Goal: Information Seeking & Learning: Compare options

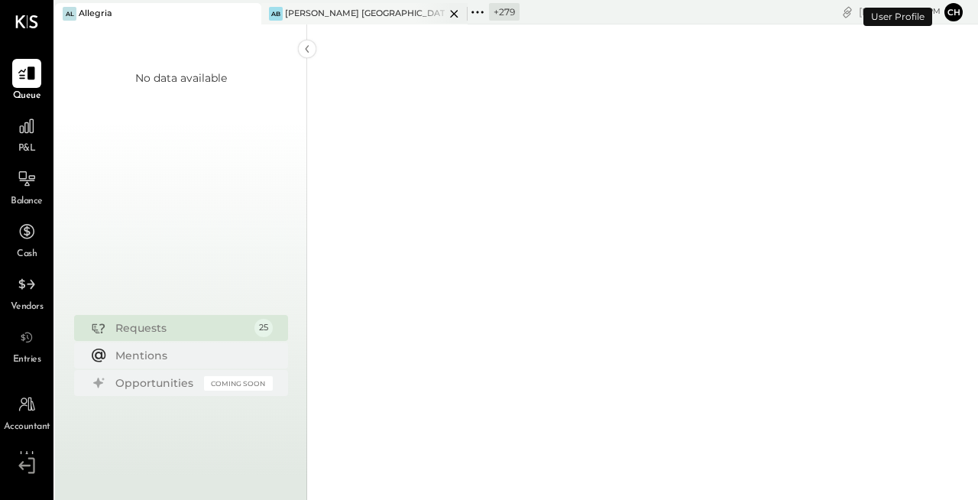
click at [449, 17] on icon at bounding box center [454, 14] width 19 height 18
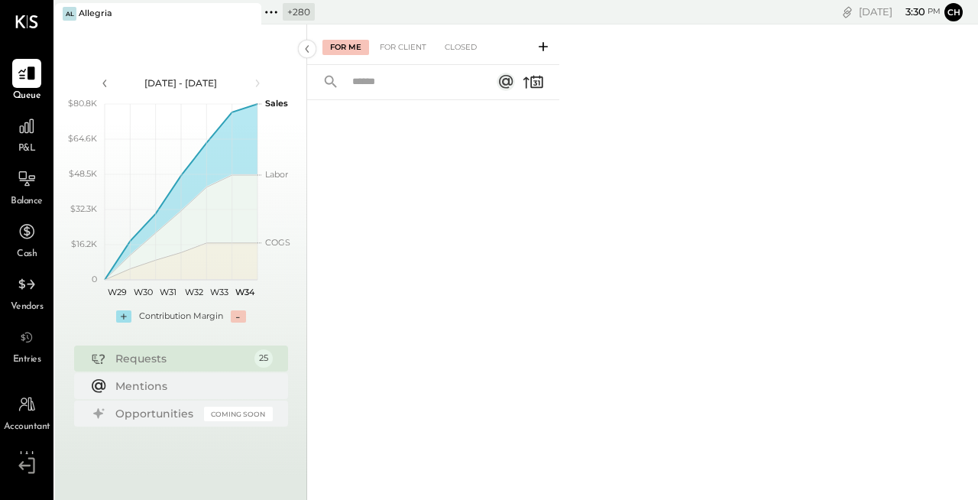
click at [276, 11] on icon at bounding box center [276, 12] width 2 height 2
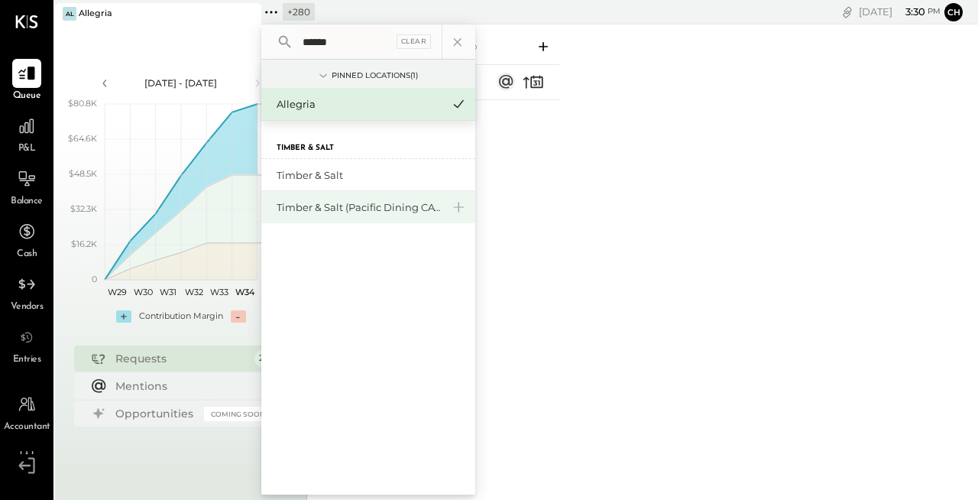
type input "******"
click at [351, 215] on div "Timber & Salt (Pacific Dining CA1 LLC)" at bounding box center [368, 207] width 214 height 32
click at [352, 208] on div "Timber & Salt (Pacific Dining CA1 LLC)" at bounding box center [359, 207] width 165 height 15
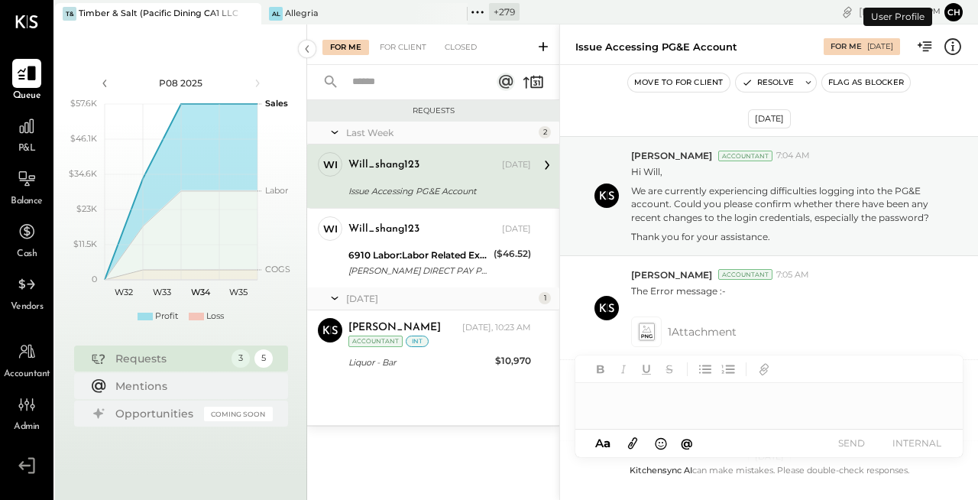
scroll to position [248, 0]
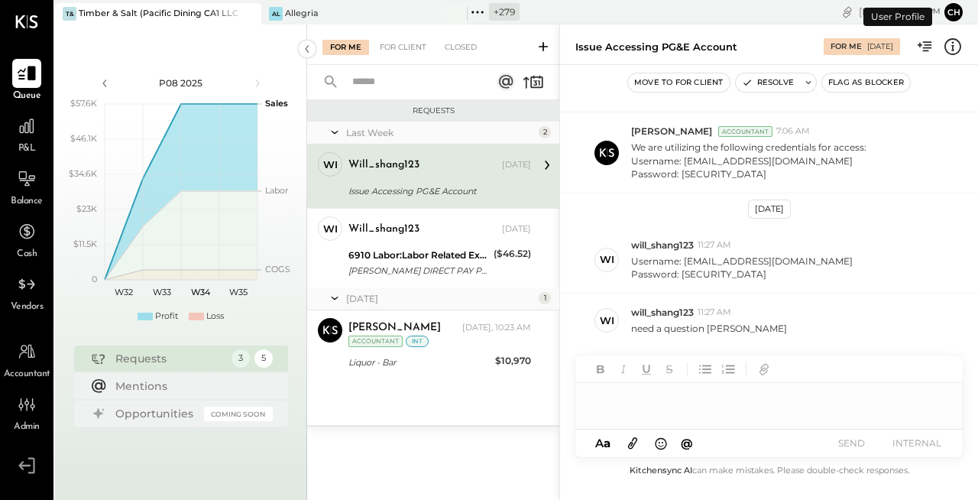
click at [31, 76] on icon at bounding box center [27, 73] width 18 height 15
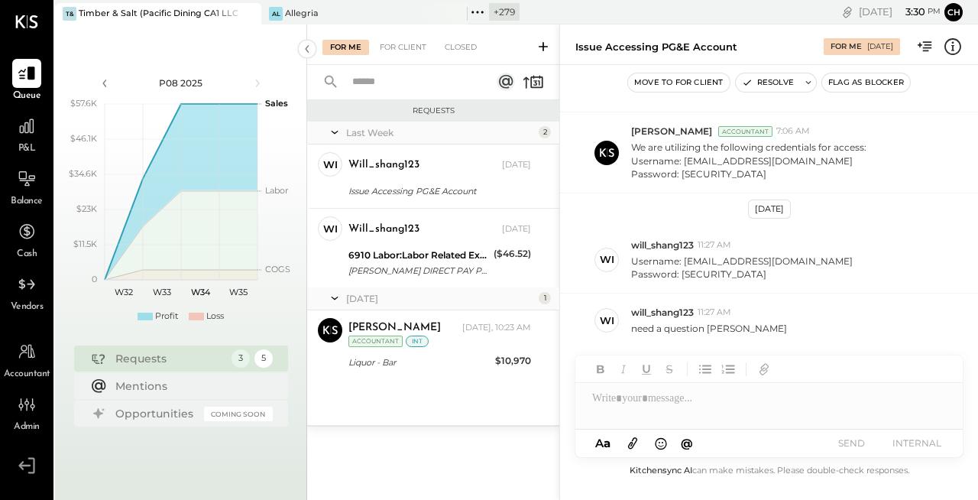
click at [543, 49] on icon at bounding box center [543, 46] width 9 height 9
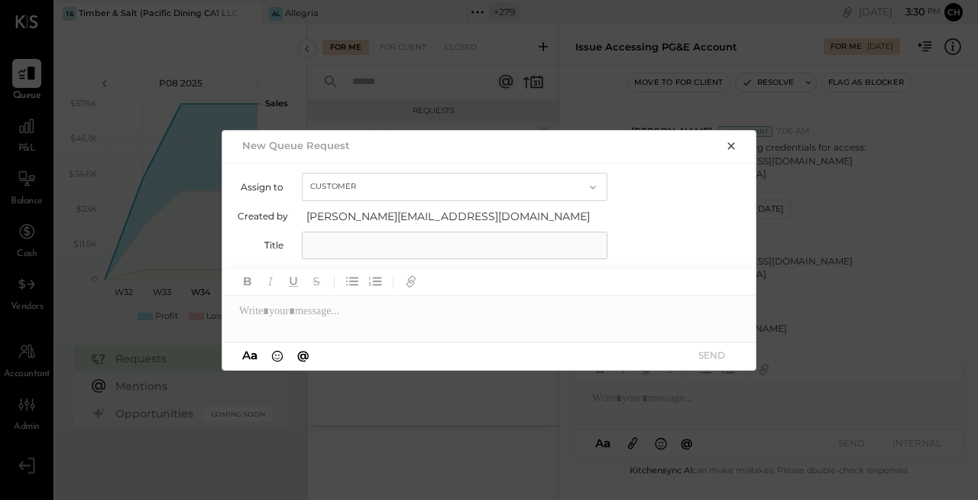
click at [466, 187] on button "Customer" at bounding box center [455, 187] width 306 height 28
click at [457, 211] on div "Accountant" at bounding box center [455, 214] width 304 height 28
click at [727, 143] on icon "button" at bounding box center [731, 146] width 12 height 12
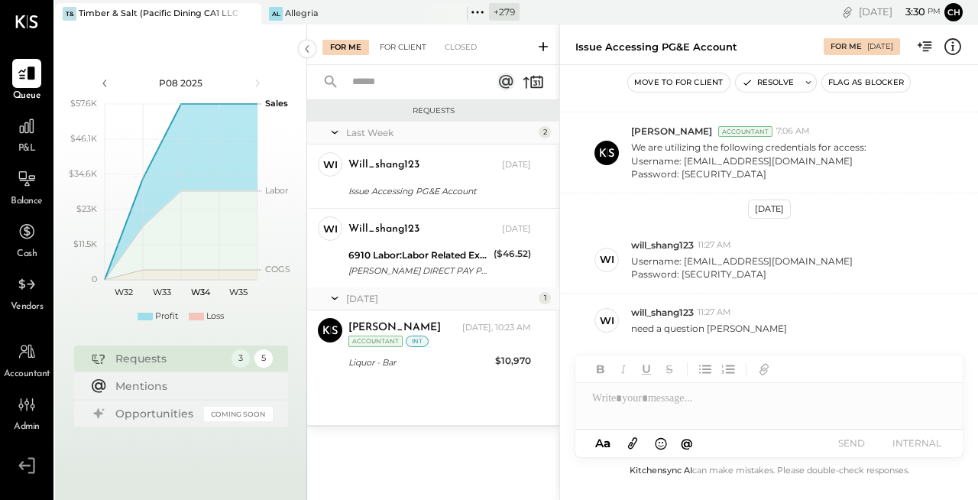
click at [417, 41] on div "For Client" at bounding box center [403, 47] width 62 height 15
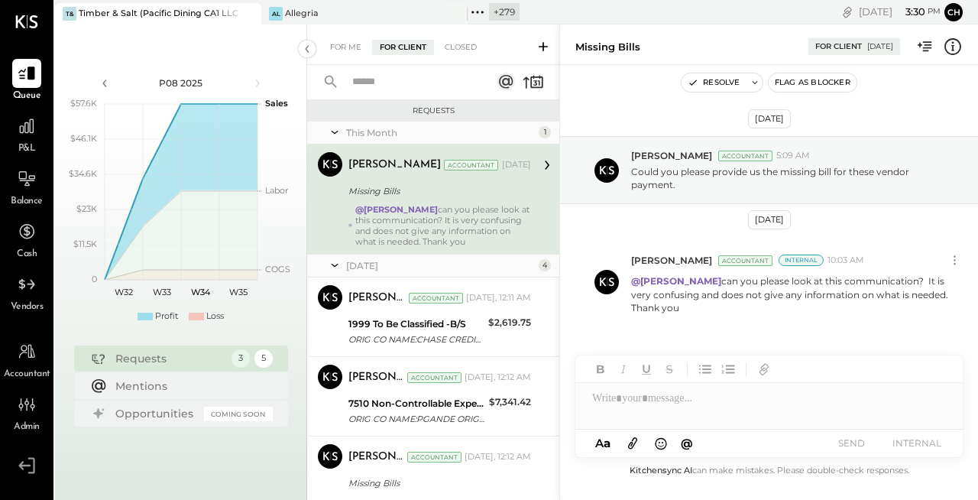
click at [543, 46] on icon at bounding box center [543, 46] width 9 height 9
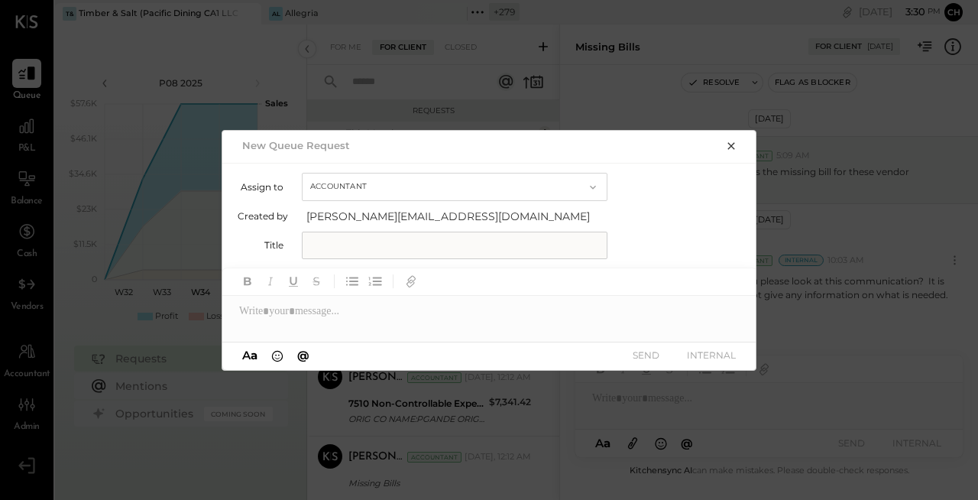
click at [555, 184] on button "Accountant" at bounding box center [455, 187] width 306 height 28
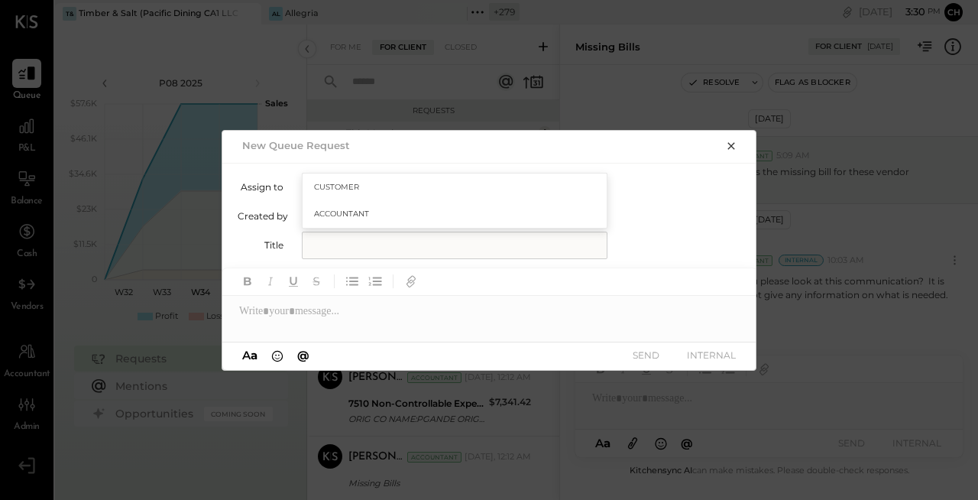
click at [556, 183] on div "Customer" at bounding box center [455, 187] width 304 height 28
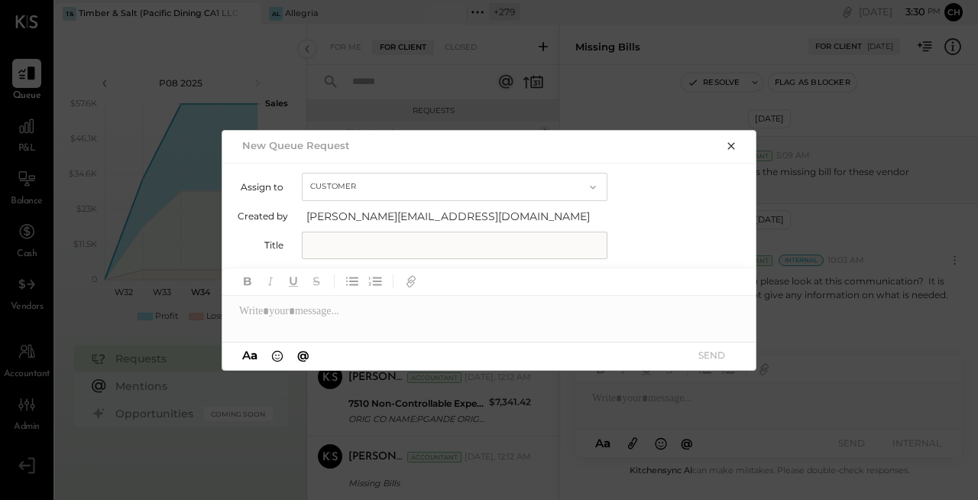
click at [556, 183] on button "Customer" at bounding box center [455, 187] width 306 height 28
click at [543, 206] on div "Accountant" at bounding box center [455, 214] width 304 height 28
click at [362, 332] on div at bounding box center [489, 304] width 535 height 73
click at [353, 241] on input "text" at bounding box center [455, 246] width 306 height 28
type input "**********"
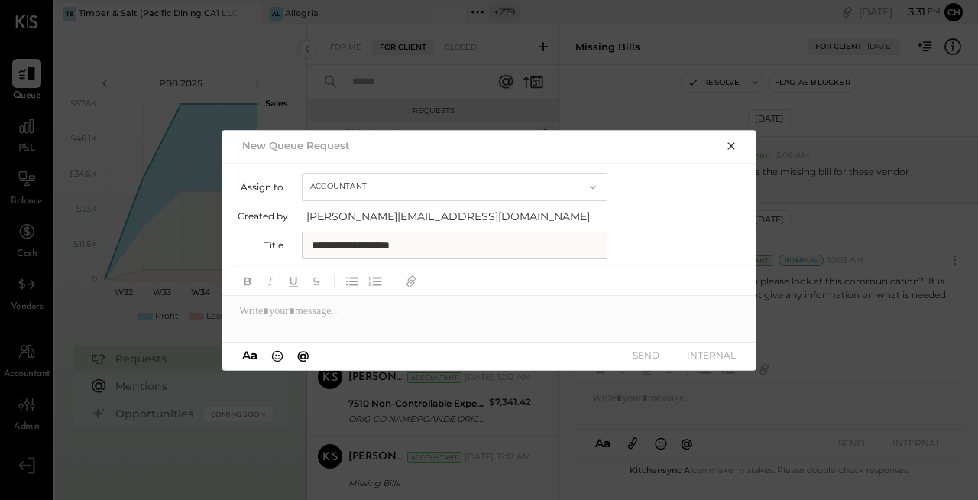
click at [373, 314] on div at bounding box center [489, 311] width 535 height 31
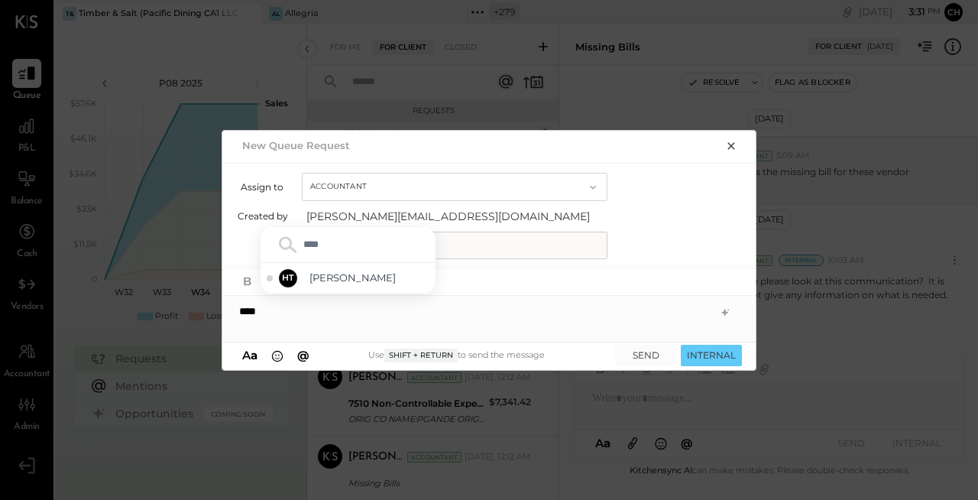
type input "*****"
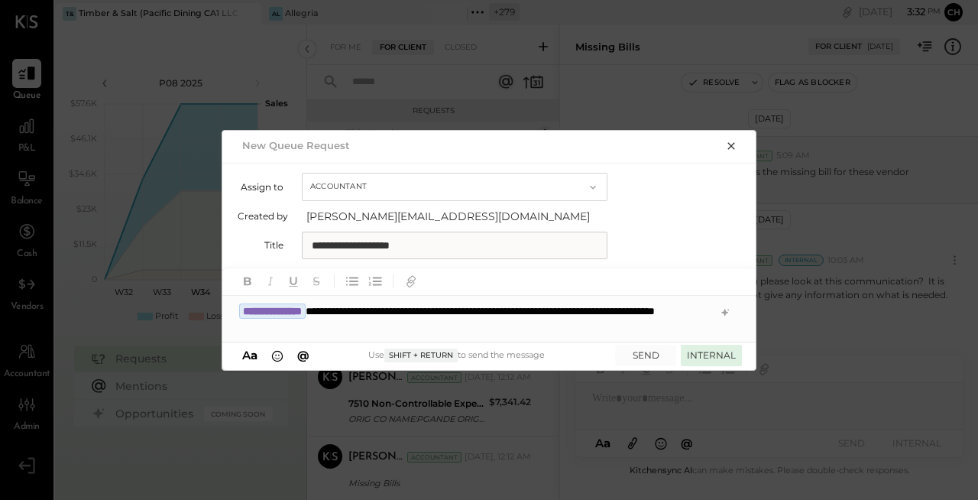
click at [711, 358] on button "INTERNAL" at bounding box center [711, 355] width 61 height 21
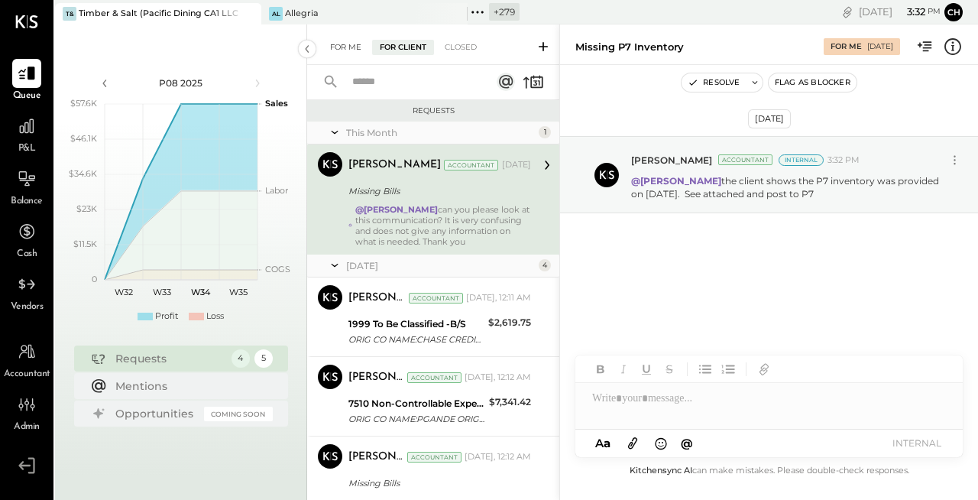
click at [342, 46] on div "For Me" at bounding box center [345, 47] width 47 height 15
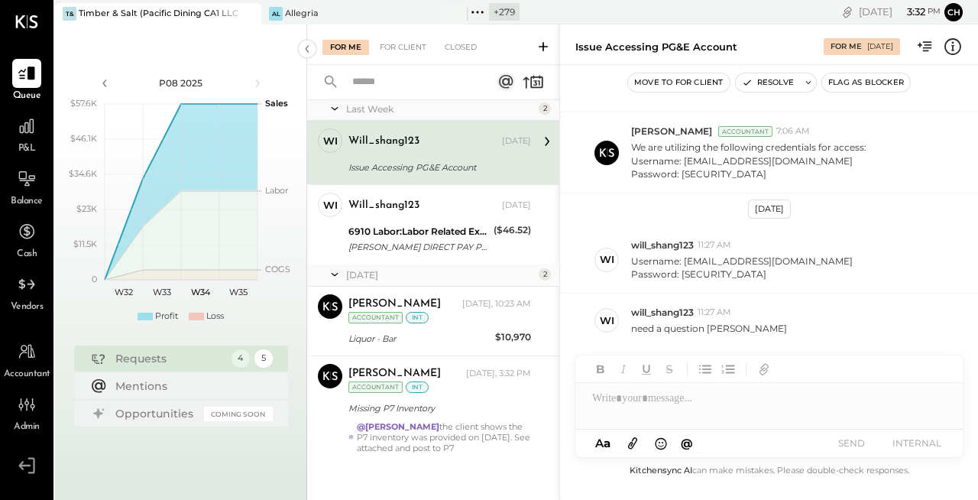
scroll to position [29, 0]
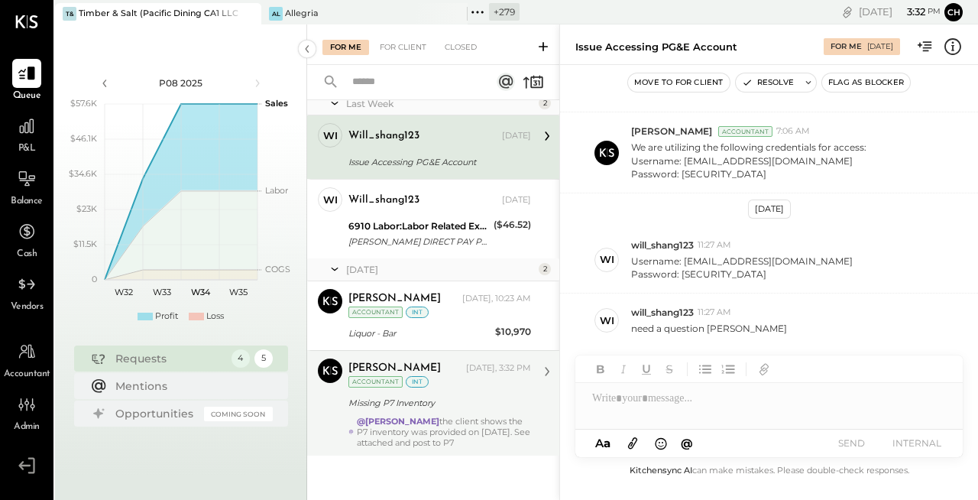
click at [455, 414] on div "Chris Dash Today, 3:32 PM Accountant int Missing P7 Inventory @Harsh Talajiya t…" at bounding box center [439, 402] width 183 height 89
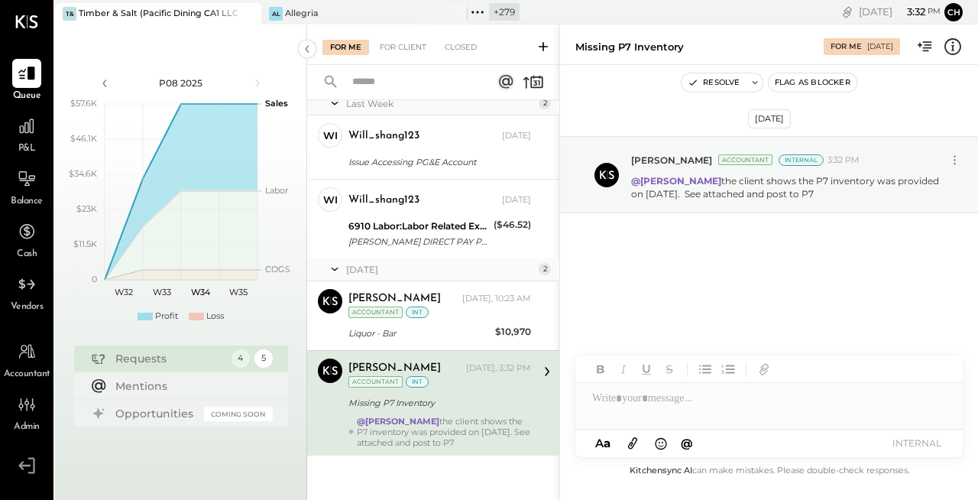
click at [634, 445] on icon at bounding box center [632, 443] width 17 height 18
click at [0, 0] on div "Queue P&L Balance Cash Vendors Accountant Admin v 4.32.3" at bounding box center [26, 250] width 53 height 500
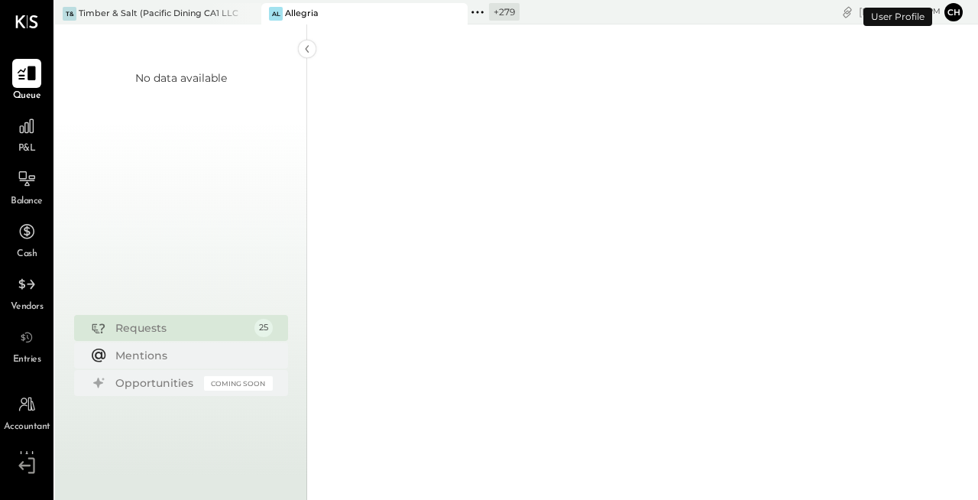
click at [26, 75] on icon at bounding box center [27, 73] width 20 height 20
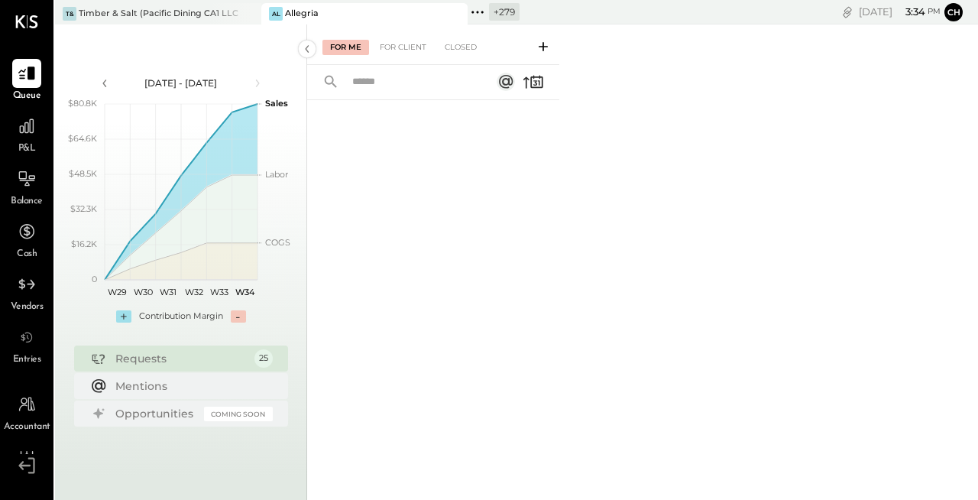
click at [177, 2] on div "T& Timber & Salt (Pacific Dining CA1 LLC) Al Allegria + 279 Pinned Locations ( …" at bounding box center [336, 12] width 562 height 24
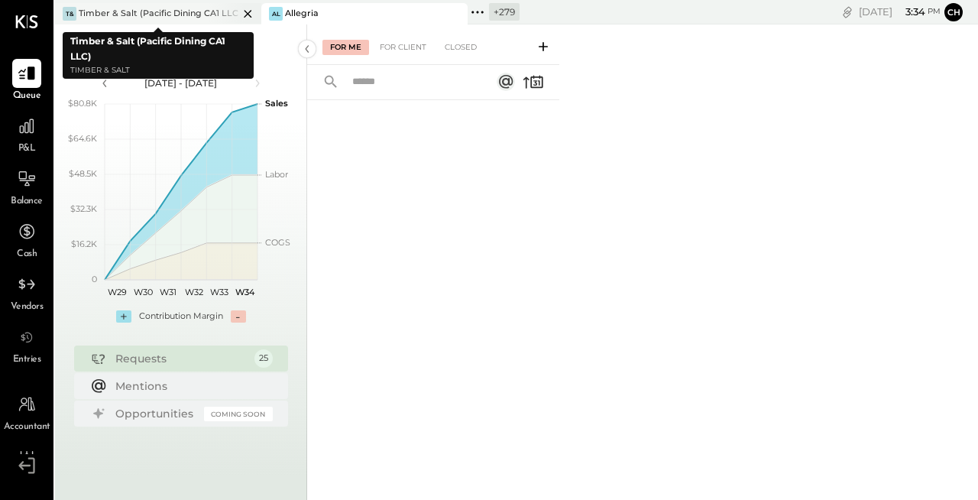
click at [179, 11] on div "Timber & Salt (Pacific Dining CA1 LLC)" at bounding box center [159, 14] width 160 height 12
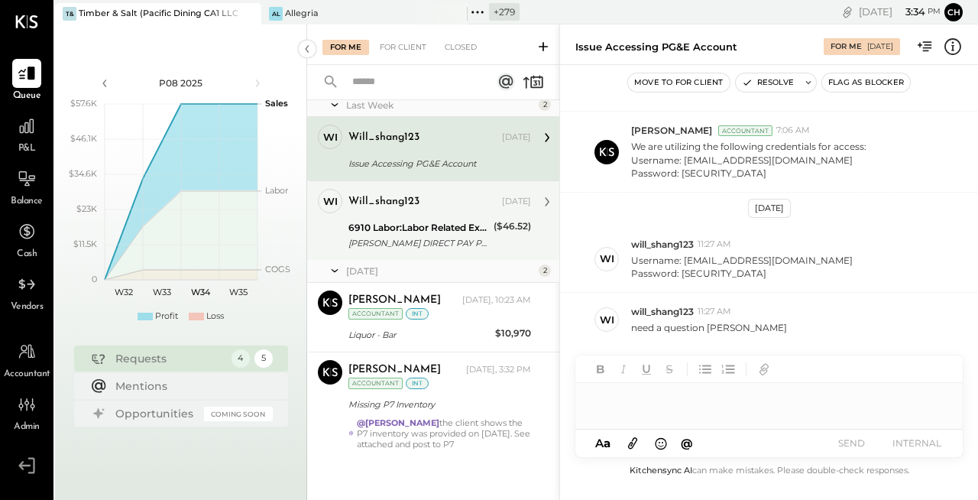
scroll to position [29, 0]
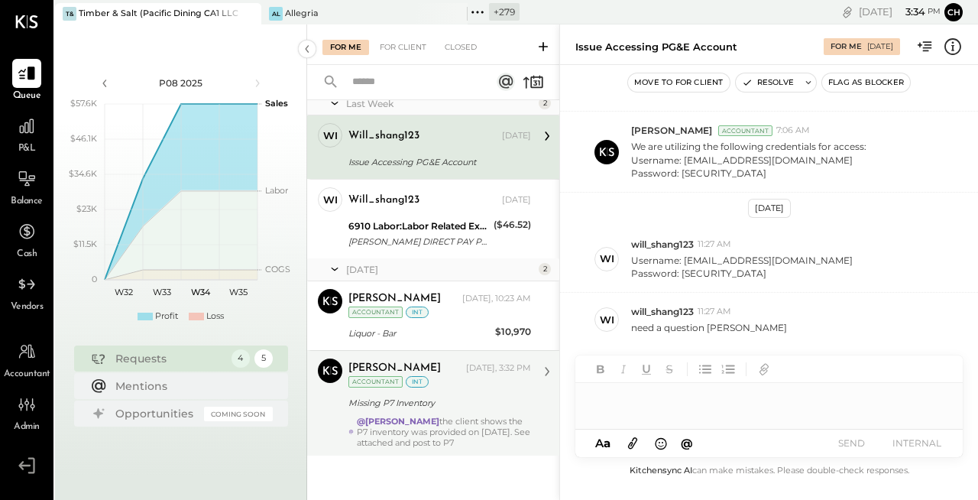
click at [475, 442] on div "@Harsh Talajiya the client shows the P7 inventory was provided on August 7th. S…" at bounding box center [444, 432] width 174 height 32
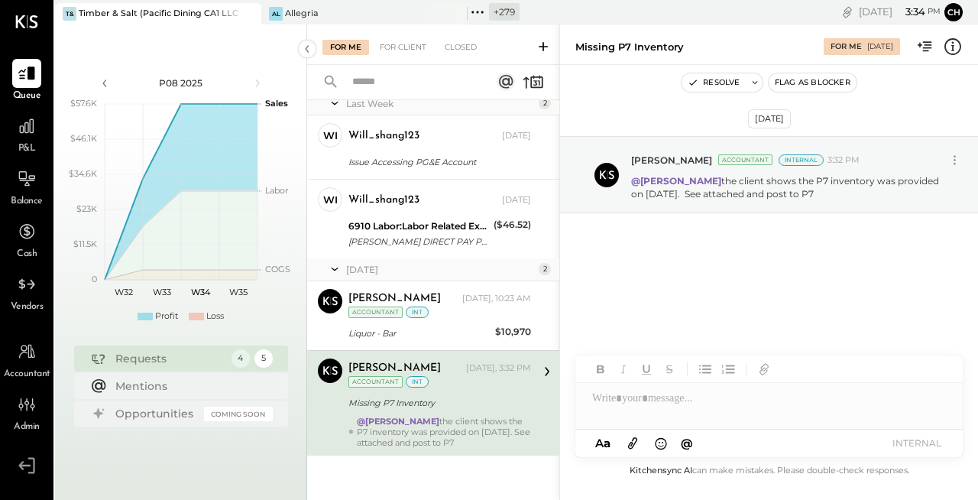
click at [635, 445] on icon at bounding box center [632, 443] width 17 height 18
click at [756, 343] on div at bounding box center [768, 341] width 387 height 31
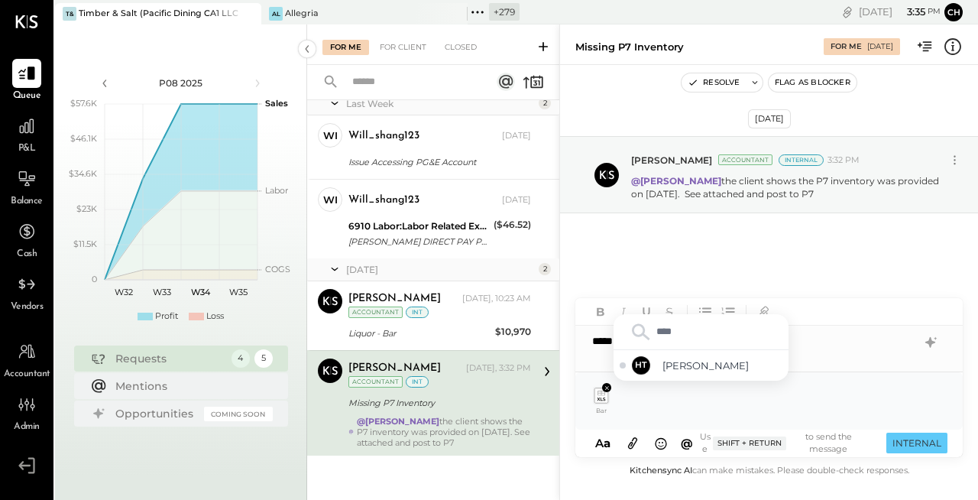
type input "*****"
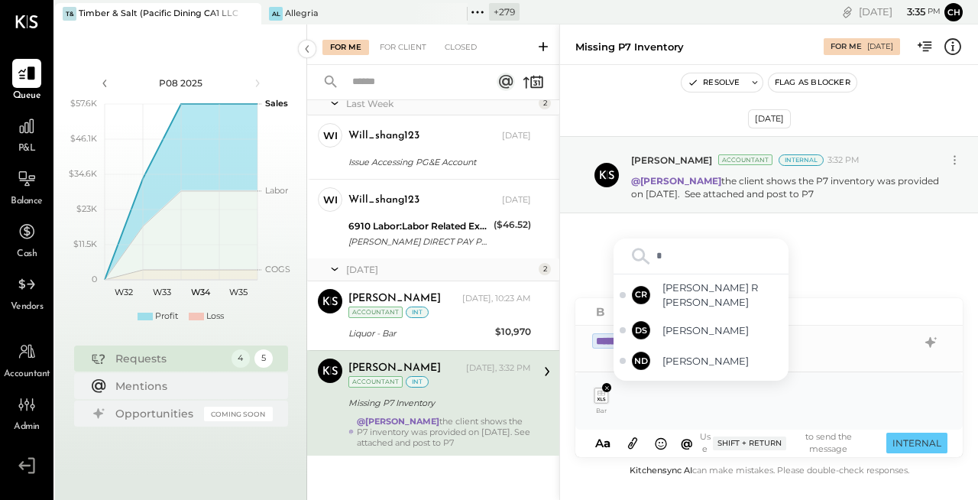
type input "**"
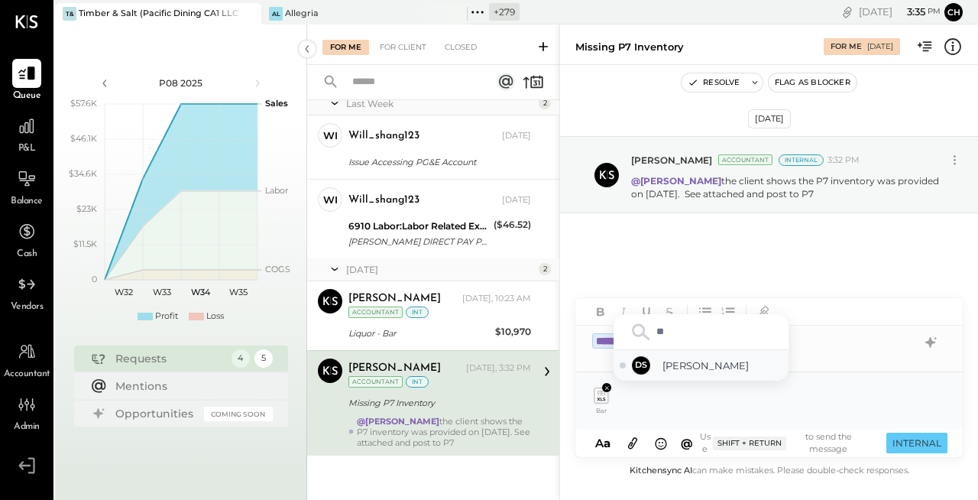
click at [704, 359] on span "Dev Shah" at bounding box center [722, 365] width 120 height 15
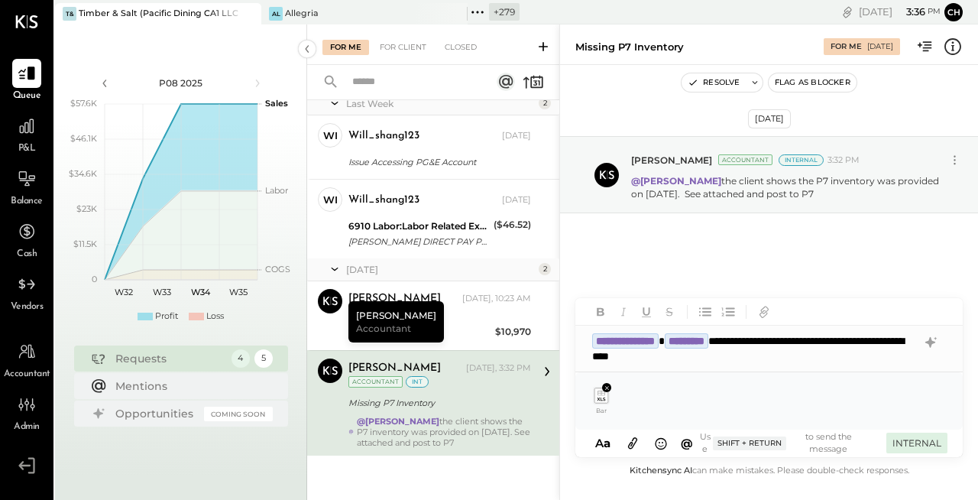
click at [917, 439] on button "INTERNAL" at bounding box center [916, 442] width 61 height 21
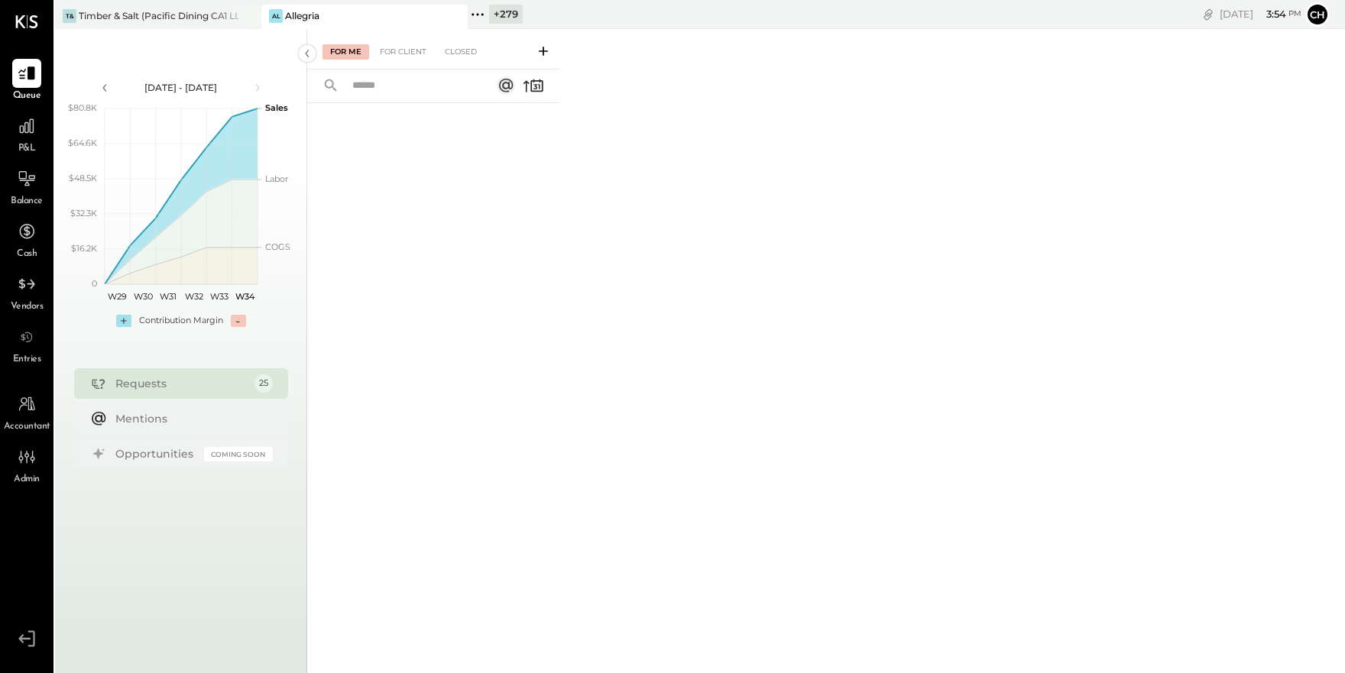
click at [477, 15] on icon at bounding box center [477, 14] width 2 height 2
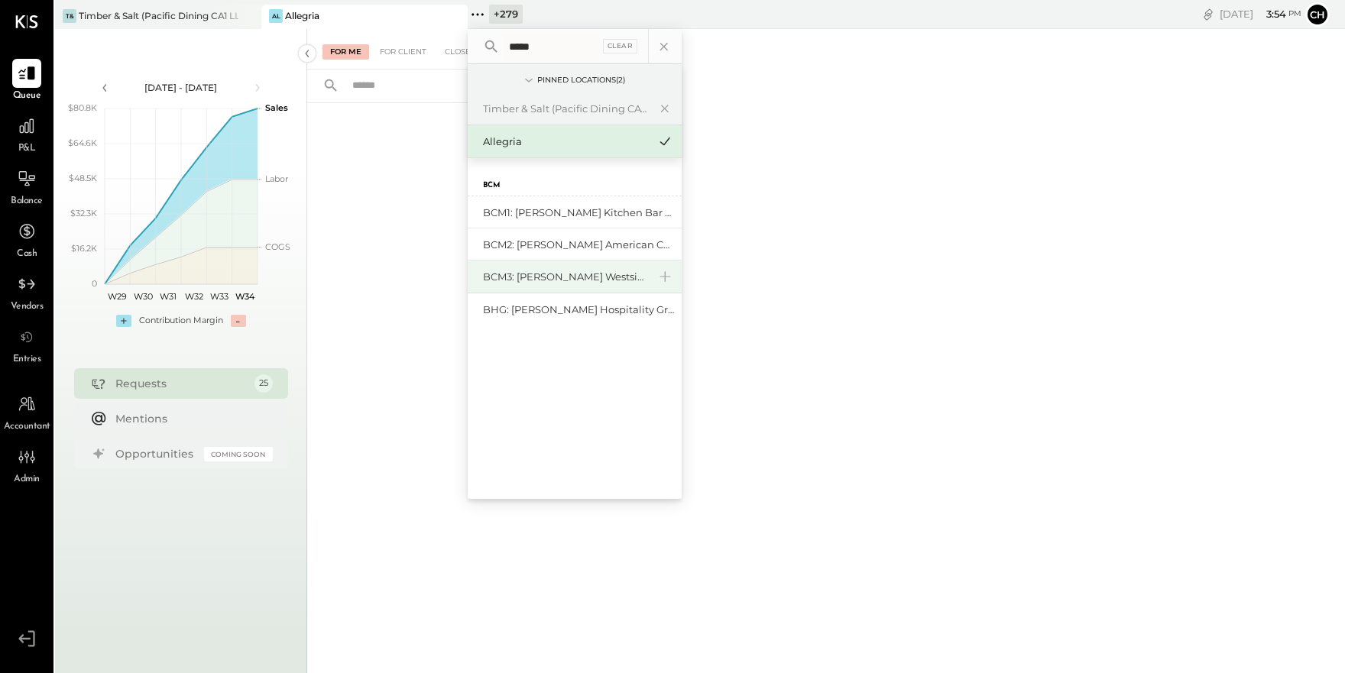
type input "*****"
click at [535, 277] on div "BCM3: [PERSON_NAME] Westside Grill" at bounding box center [565, 277] width 165 height 15
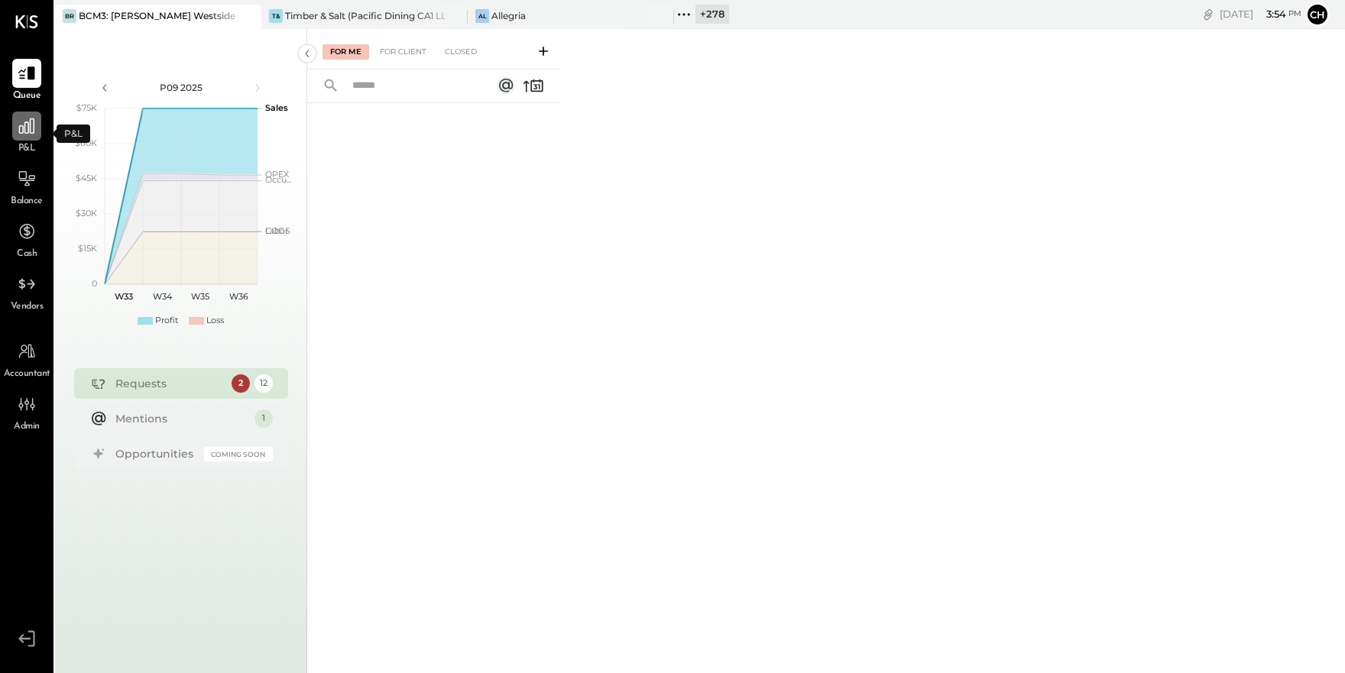
click at [19, 126] on icon at bounding box center [26, 125] width 15 height 15
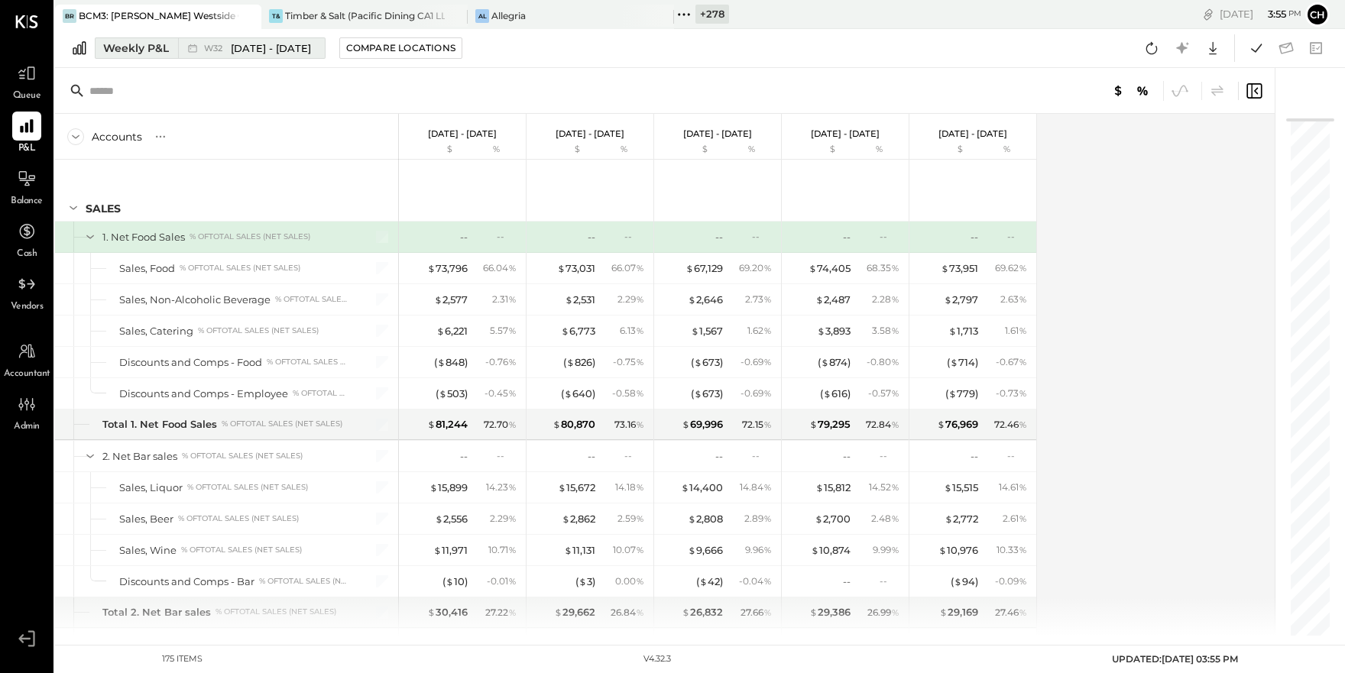
click at [257, 50] on span "[DATE] - [DATE]" at bounding box center [271, 48] width 80 height 15
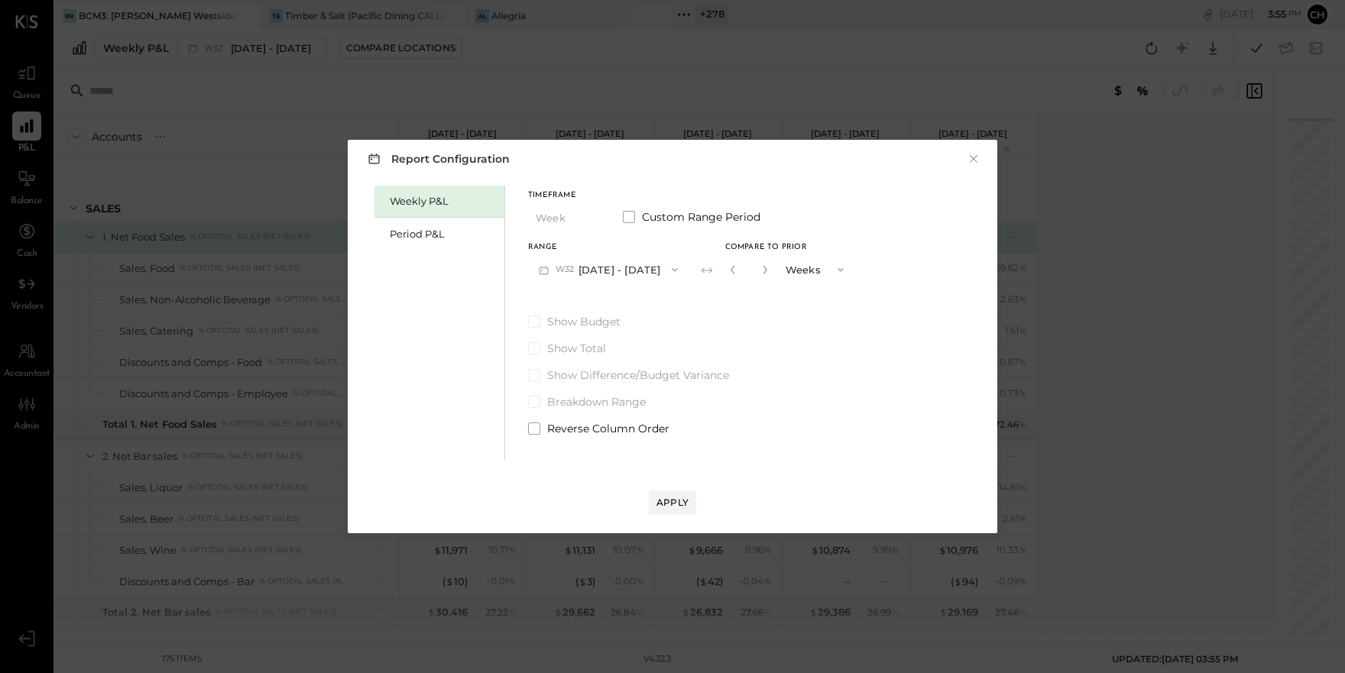
click at [663, 269] on span "button" at bounding box center [671, 270] width 20 height 12
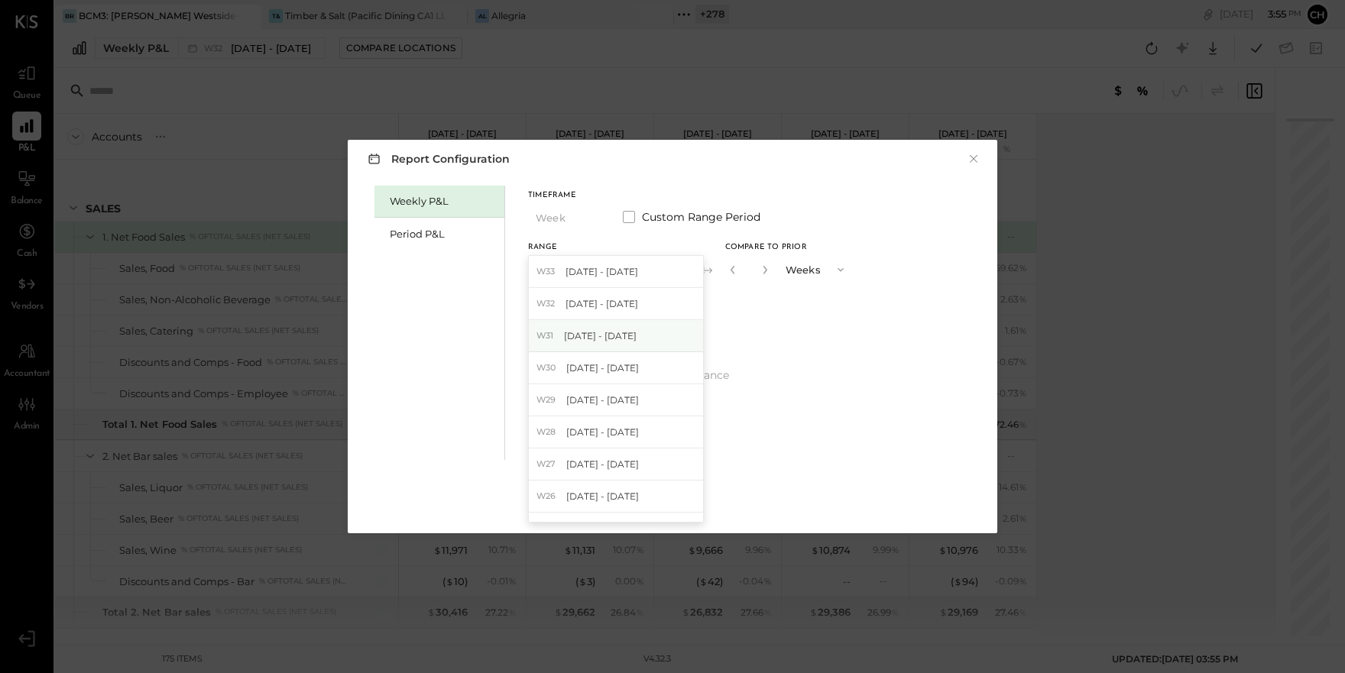
click at [630, 333] on span "[DATE] - [DATE]" at bounding box center [600, 335] width 73 height 13
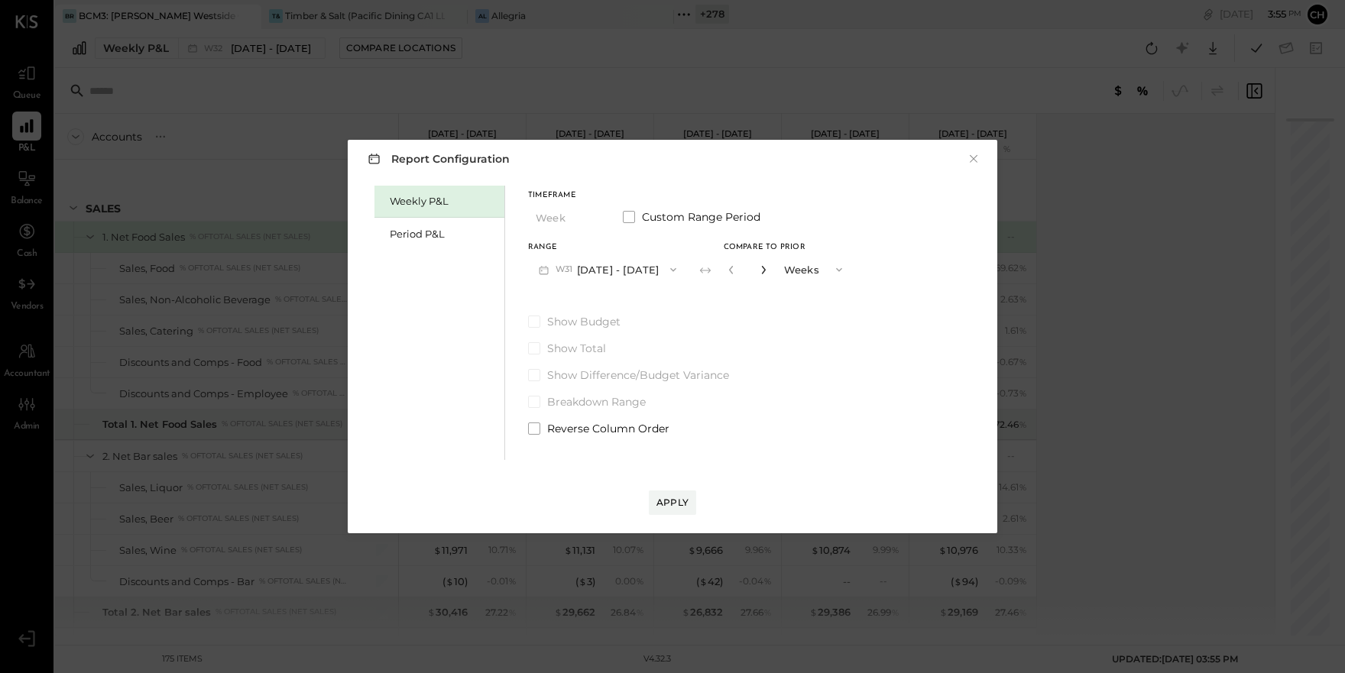
click at [765, 268] on icon "button" at bounding box center [763, 270] width 4 height 8
type input "*"
click at [442, 238] on div "Period P&L" at bounding box center [443, 234] width 107 height 15
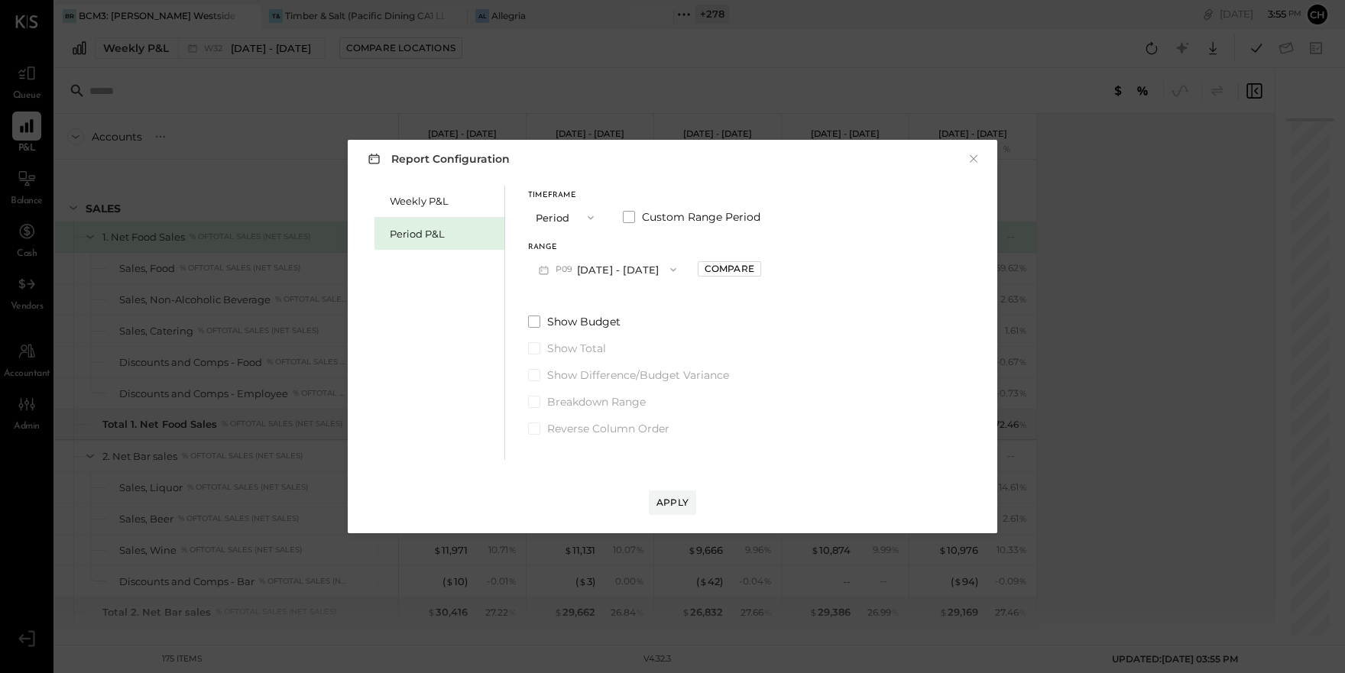
click at [619, 270] on button "P09 [DATE] - [DATE]" at bounding box center [607, 269] width 159 height 28
click at [628, 332] on span "[DATE] - [DATE]" at bounding box center [600, 335] width 73 height 13
click at [717, 268] on button "Compare" at bounding box center [729, 268] width 63 height 15
click at [765, 274] on icon "button" at bounding box center [763, 270] width 4 height 8
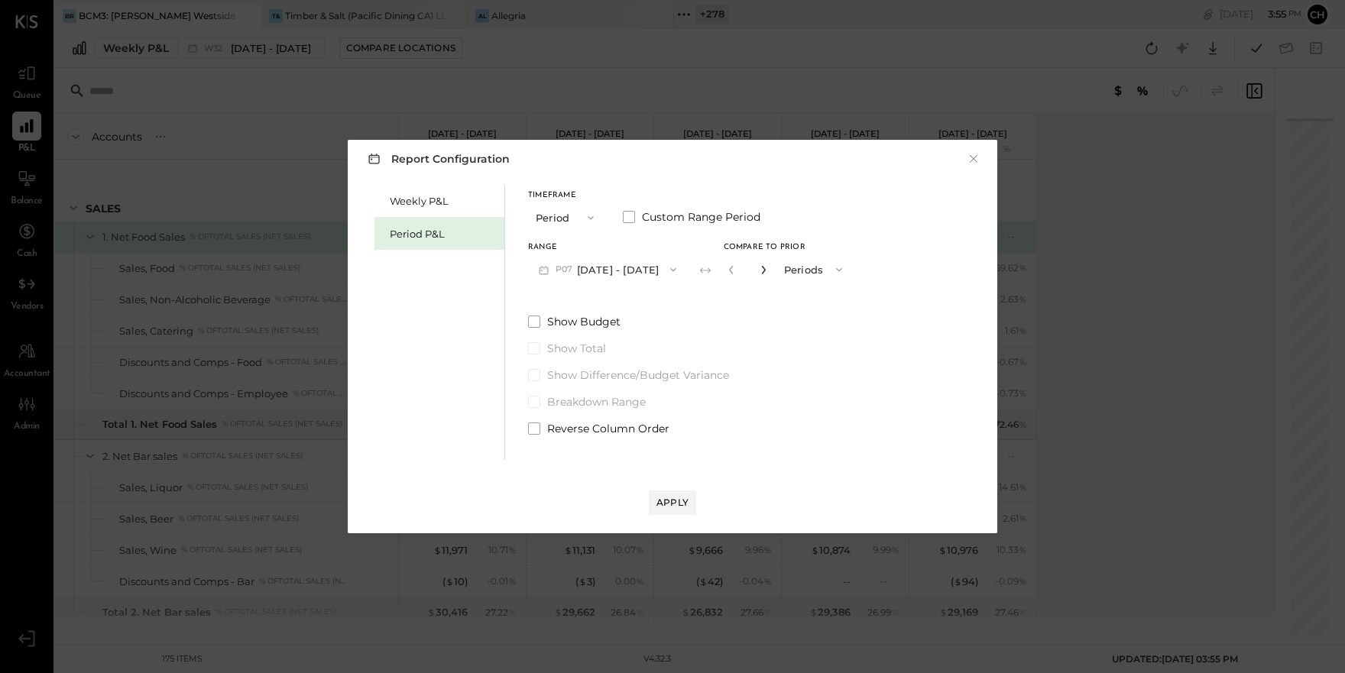
click at [765, 274] on icon "button" at bounding box center [763, 270] width 4 height 8
click at [765, 267] on icon "button" at bounding box center [763, 270] width 4 height 8
type input "*"
click at [674, 504] on div "Apply" at bounding box center [672, 502] width 32 height 13
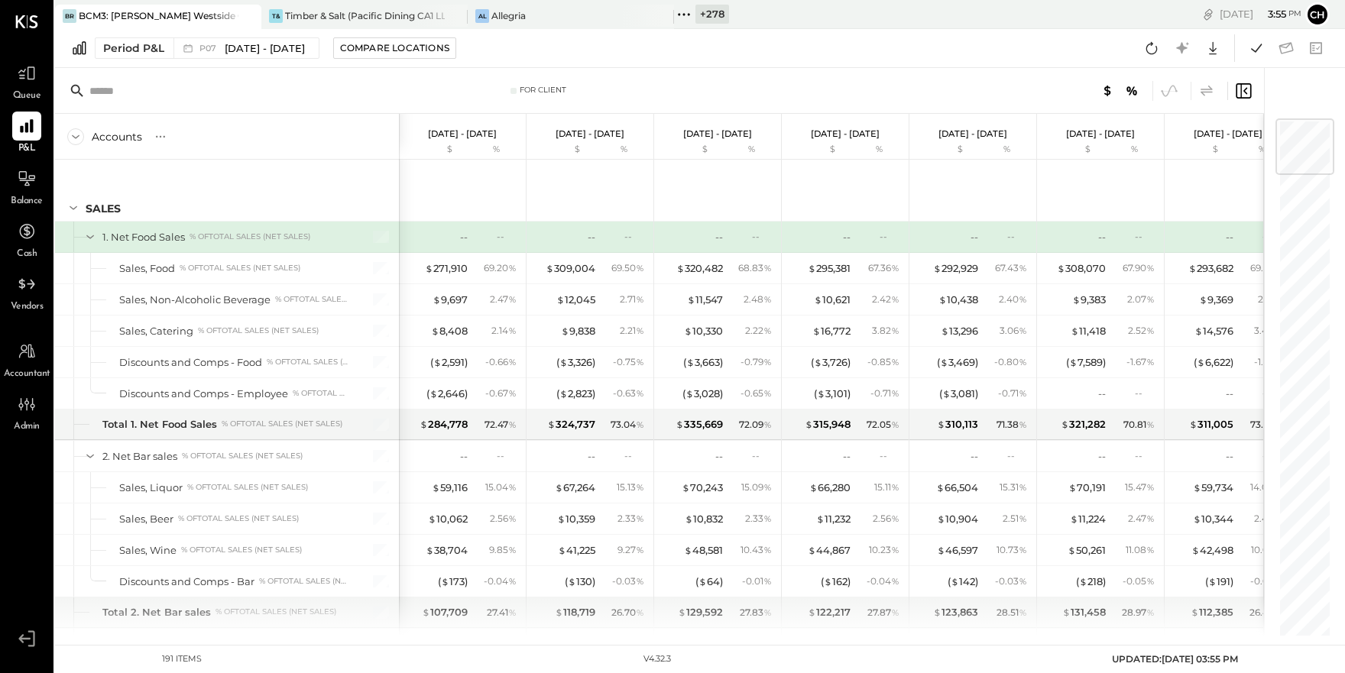
click at [1206, 88] on icon at bounding box center [1206, 91] width 18 height 18
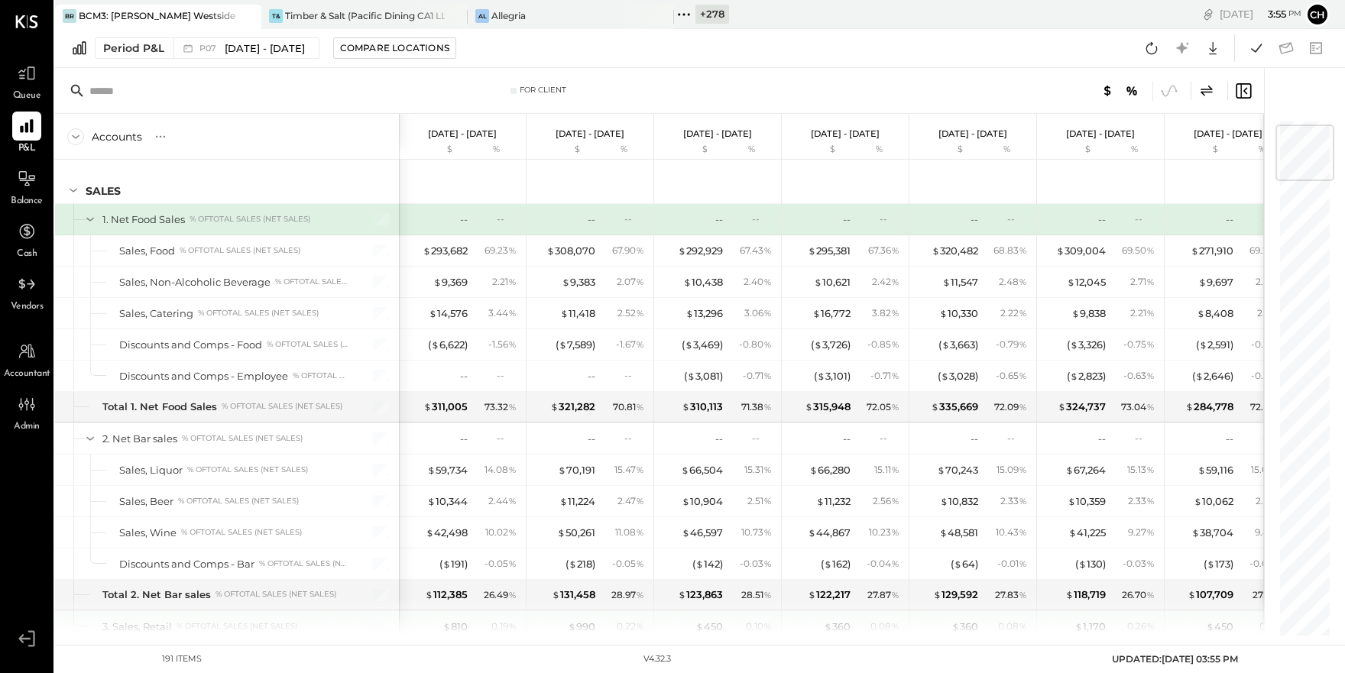
scroll to position [52, 0]
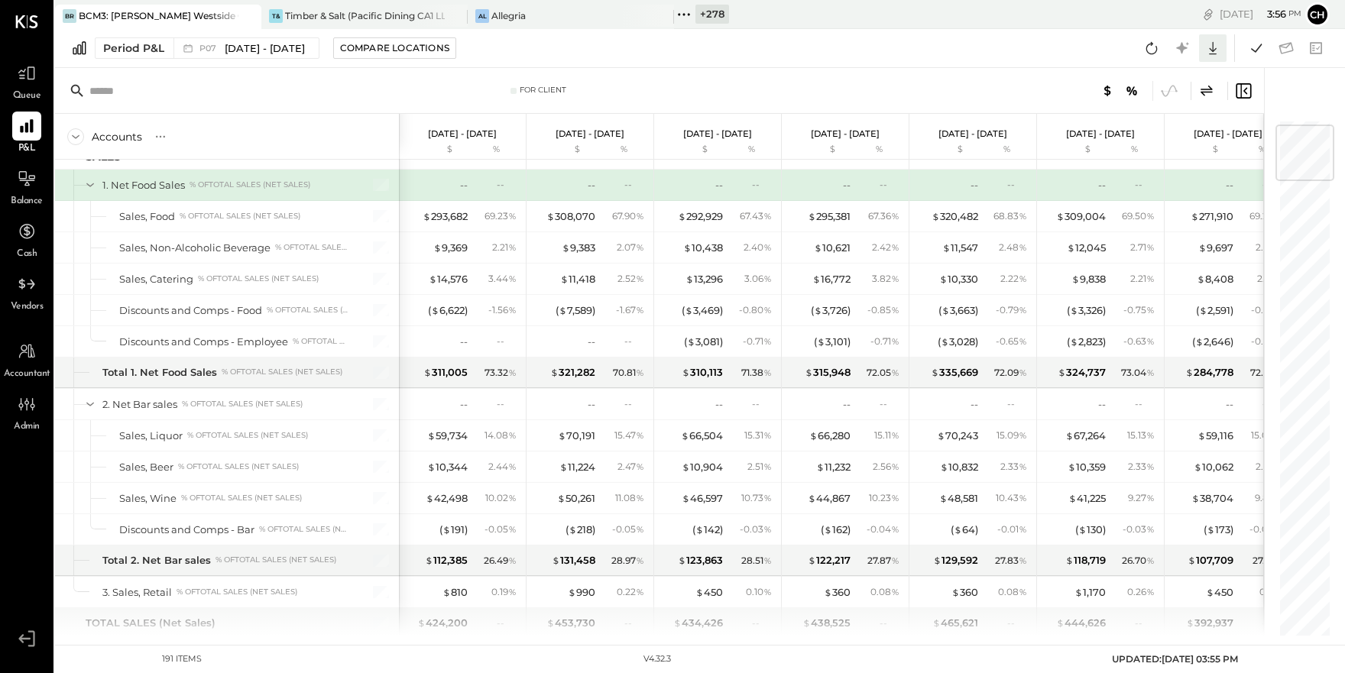
click at [1216, 50] on icon at bounding box center [1213, 48] width 20 height 20
click at [1166, 111] on div "Google Sheets" at bounding box center [1165, 105] width 122 height 32
click at [1200, 41] on div at bounding box center [1213, 48] width 28 height 28
click at [1193, 105] on div "Google Sheets" at bounding box center [1165, 105] width 122 height 32
click at [1207, 44] on icon at bounding box center [1213, 48] width 20 height 20
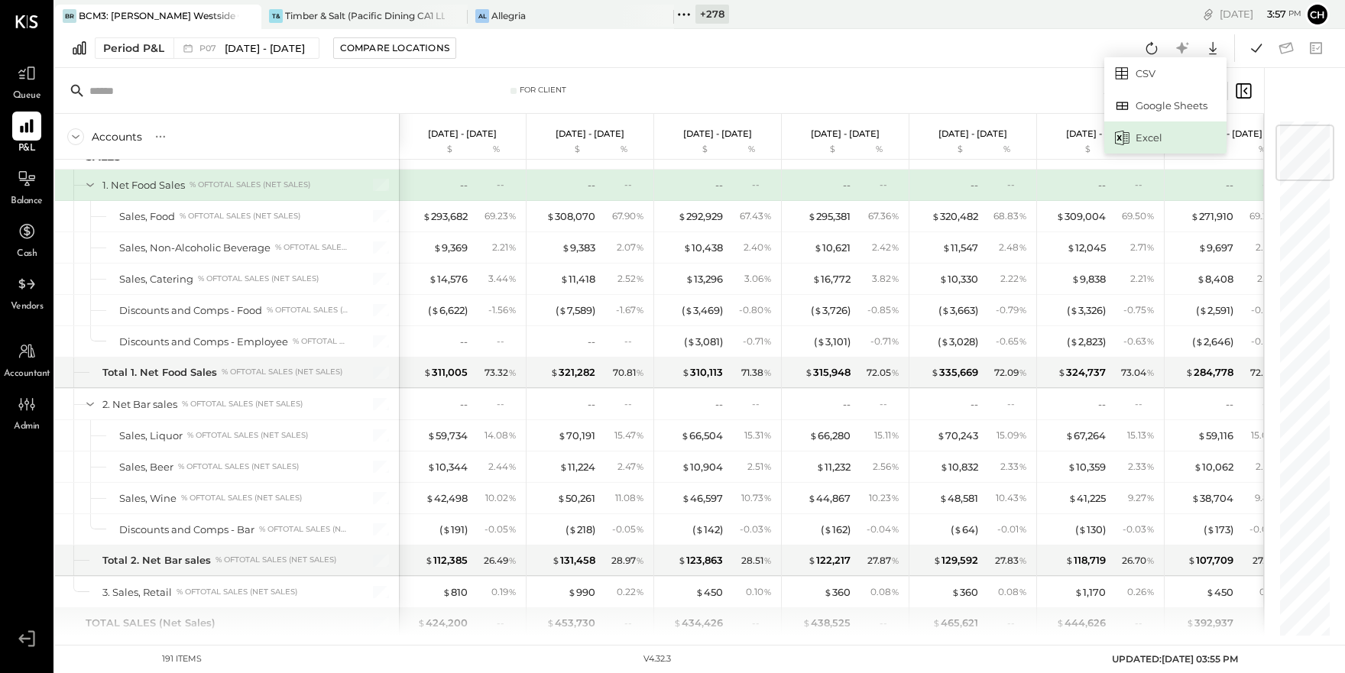
click at [1166, 134] on div "Excel" at bounding box center [1165, 137] width 122 height 32
click at [1206, 43] on icon at bounding box center [1213, 48] width 20 height 20
click at [1155, 133] on div "Excel" at bounding box center [1165, 137] width 122 height 32
click at [1216, 50] on icon at bounding box center [1213, 48] width 20 height 20
click at [1180, 110] on div "Google Sheets" at bounding box center [1165, 105] width 122 height 32
